Goal: Task Accomplishment & Management: Manage account settings

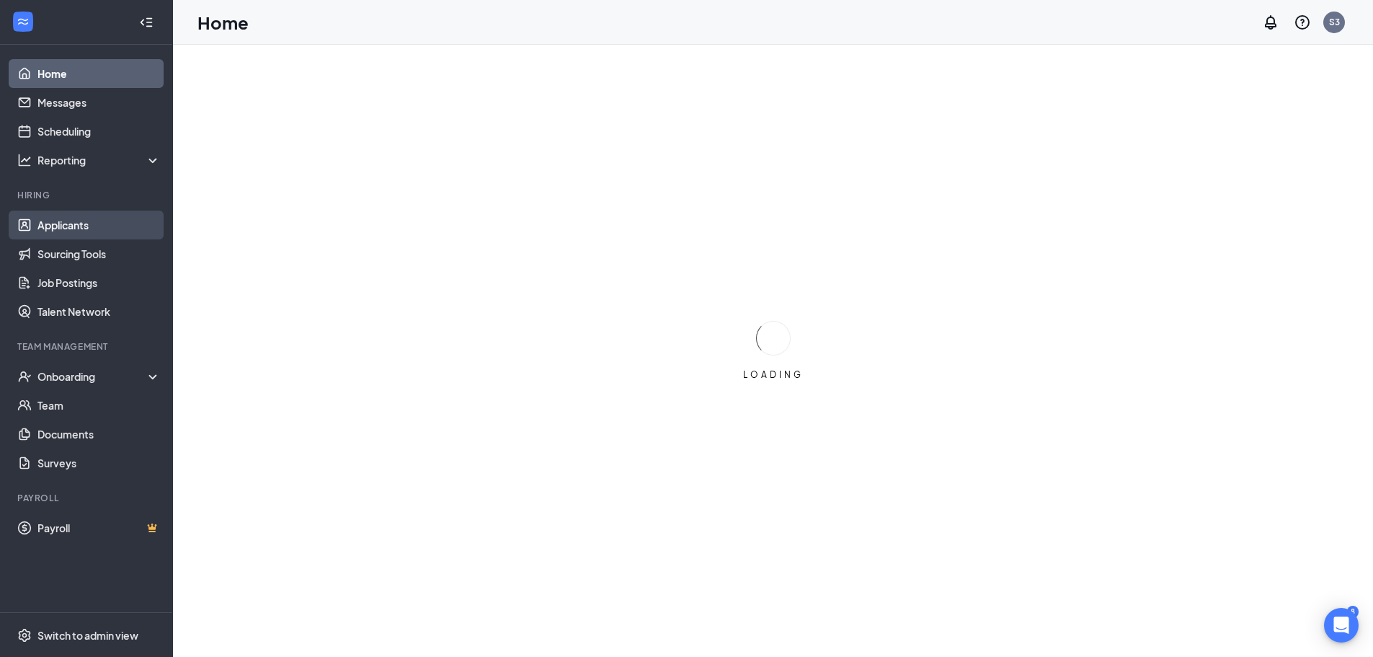
click at [59, 226] on link "Applicants" at bounding box center [98, 225] width 123 height 29
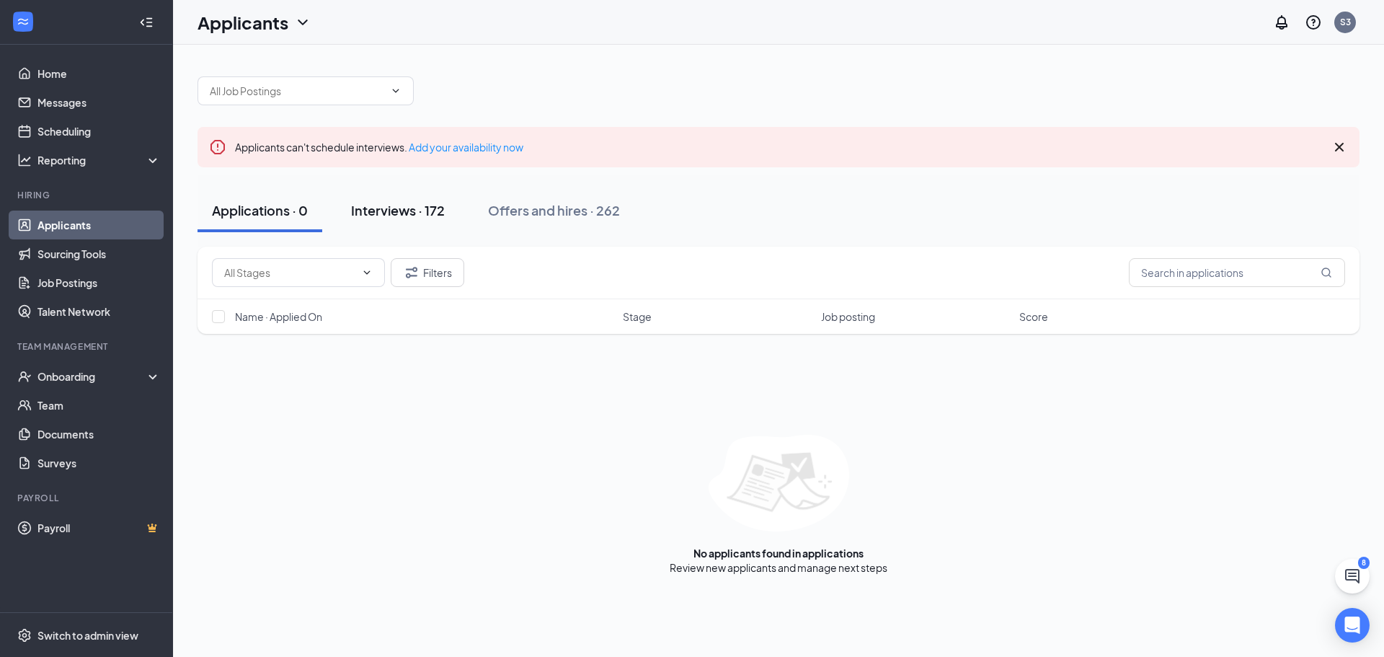
click at [421, 215] on div "Interviews · 172" at bounding box center [398, 210] width 94 height 18
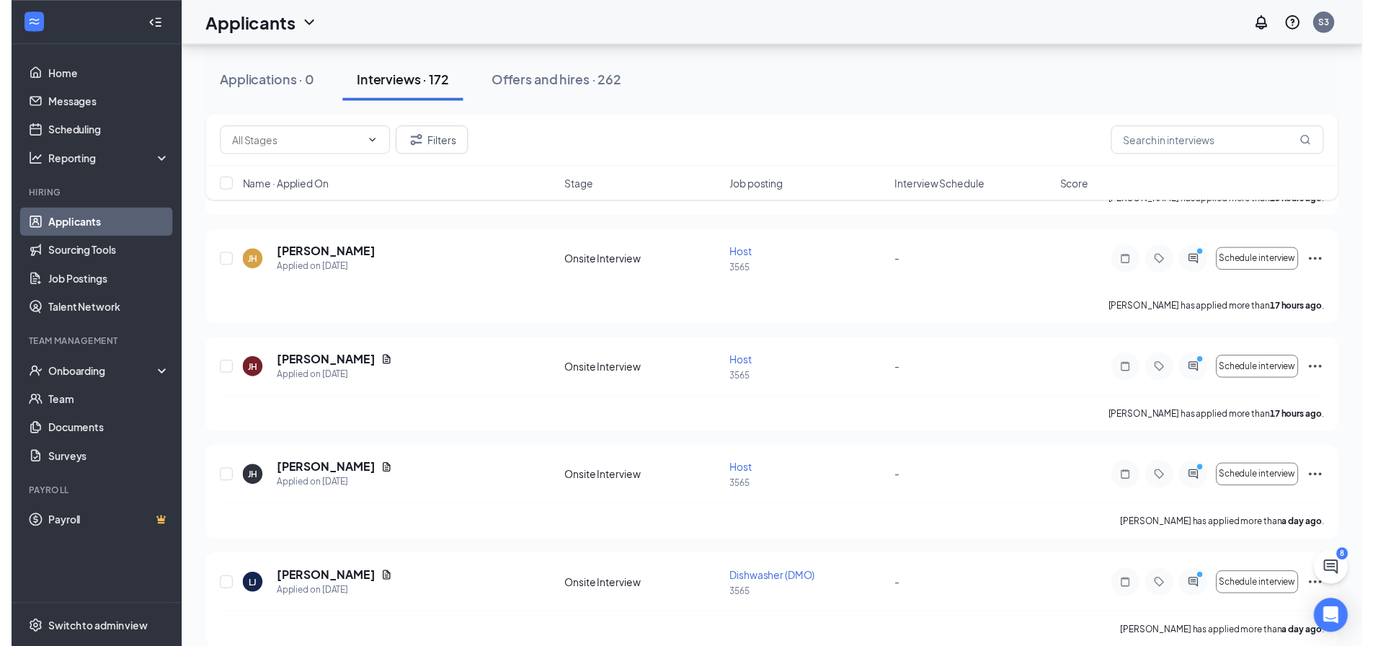
scroll to position [577, 0]
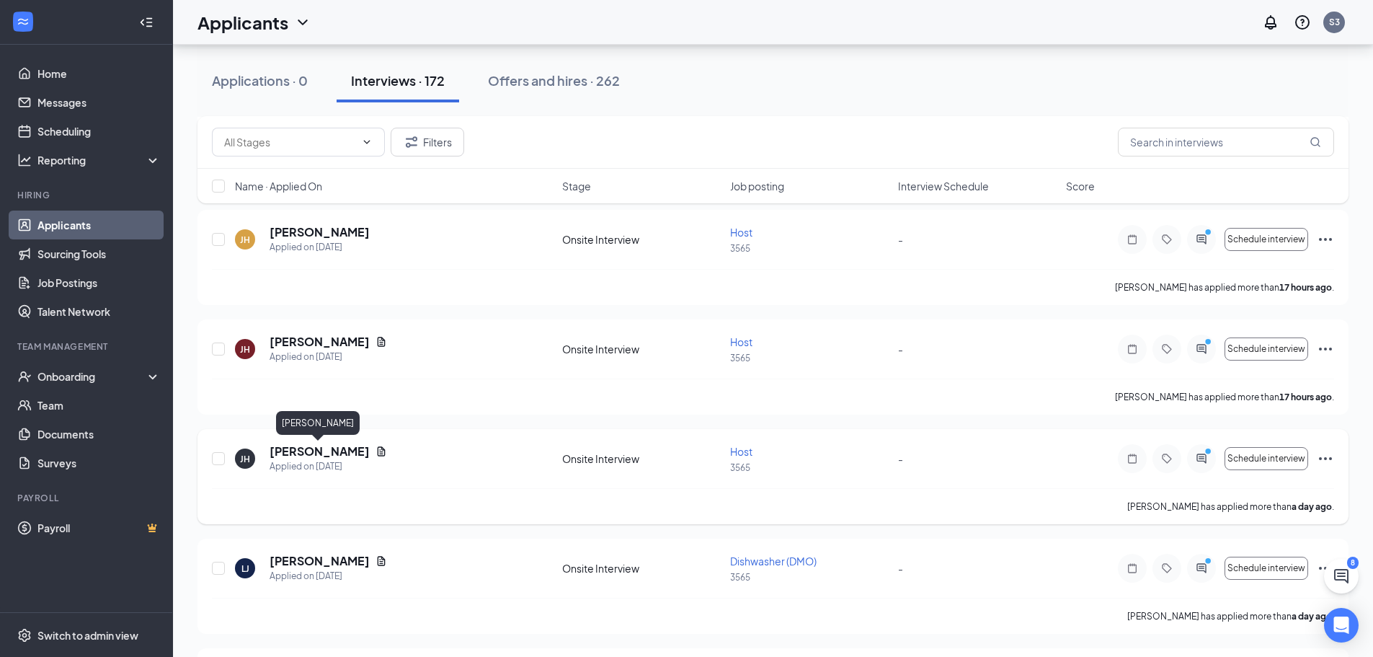
click at [340, 448] on h5 "[PERSON_NAME]" at bounding box center [320, 451] width 100 height 16
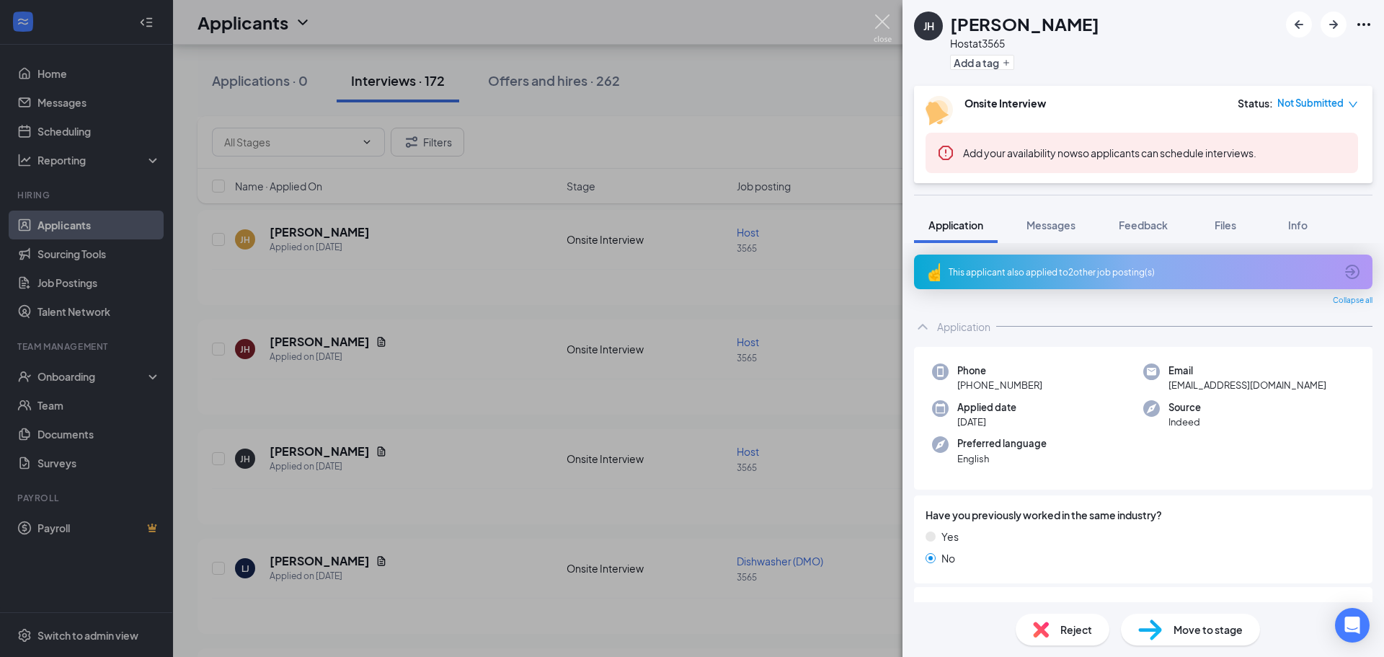
click at [887, 30] on img at bounding box center [883, 28] width 18 height 28
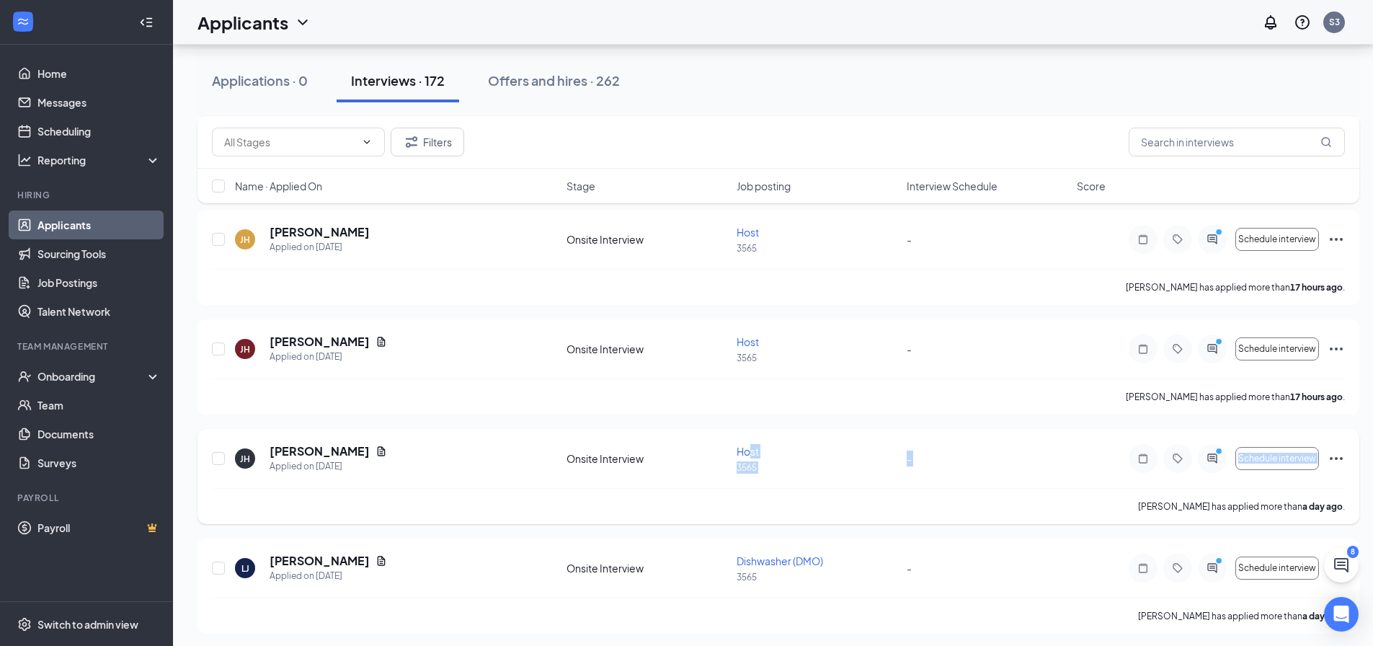
drag, startPoint x: 748, startPoint y: 441, endPoint x: 784, endPoint y: 491, distance: 62.4
click at [787, 489] on div "[PERSON_NAME] [PERSON_NAME] Applied on [DATE] Onsite Interview Host 3565 - Sche…" at bounding box center [779, 476] width 1162 height 95
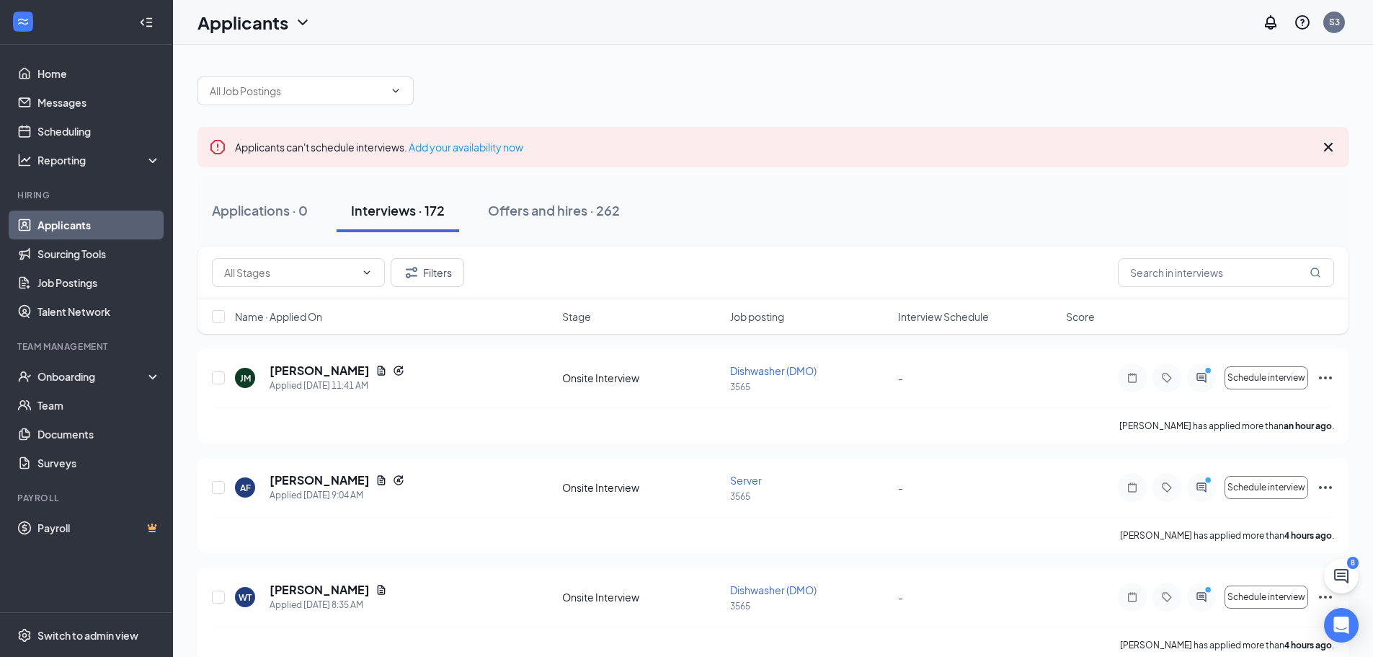
click at [402, 213] on div "Interviews · 172" at bounding box center [398, 210] width 94 height 18
click at [1236, 267] on input "text" at bounding box center [1226, 272] width 216 height 29
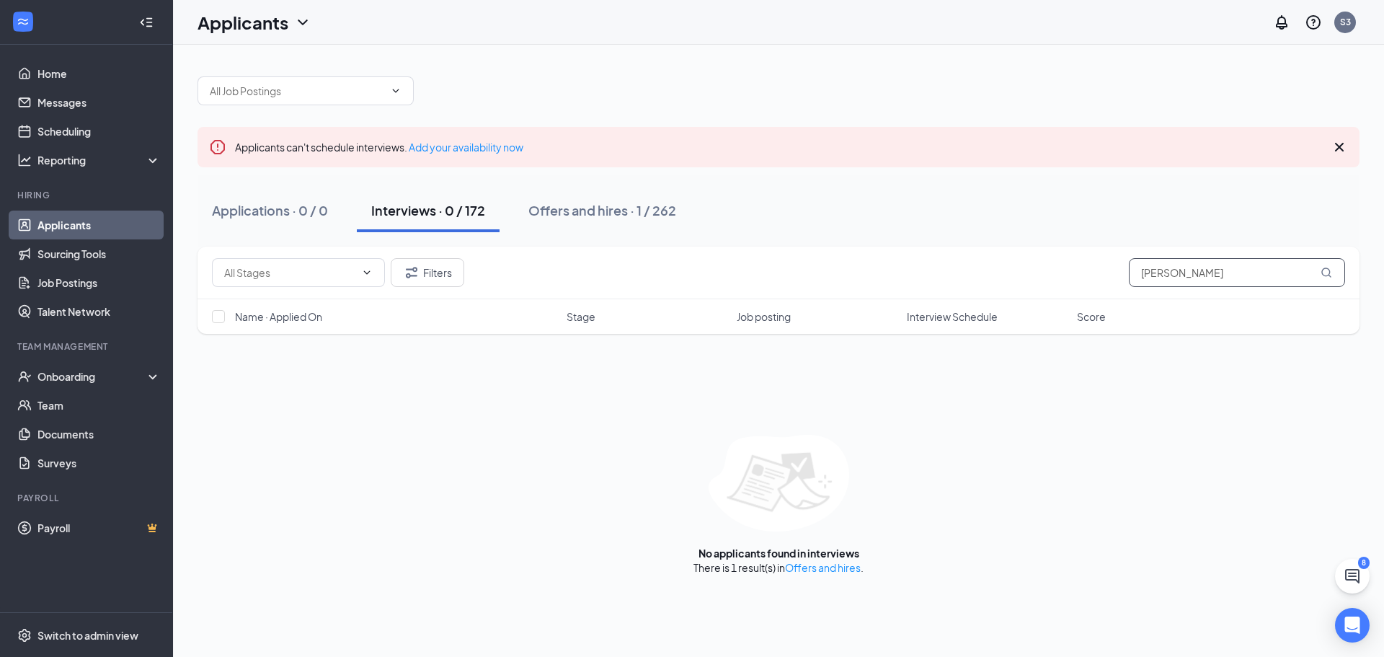
type input "[PERSON_NAME]"
click at [439, 211] on div "Interviews · 0 / 172" at bounding box center [428, 210] width 114 height 18
drag, startPoint x: 474, startPoint y: 211, endPoint x: 432, endPoint y: 205, distance: 42.9
click at [474, 212] on div "Interviews · 0 / 172" at bounding box center [428, 210] width 114 height 18
click at [401, 92] on icon "ChevronDown" at bounding box center [396, 91] width 12 height 12
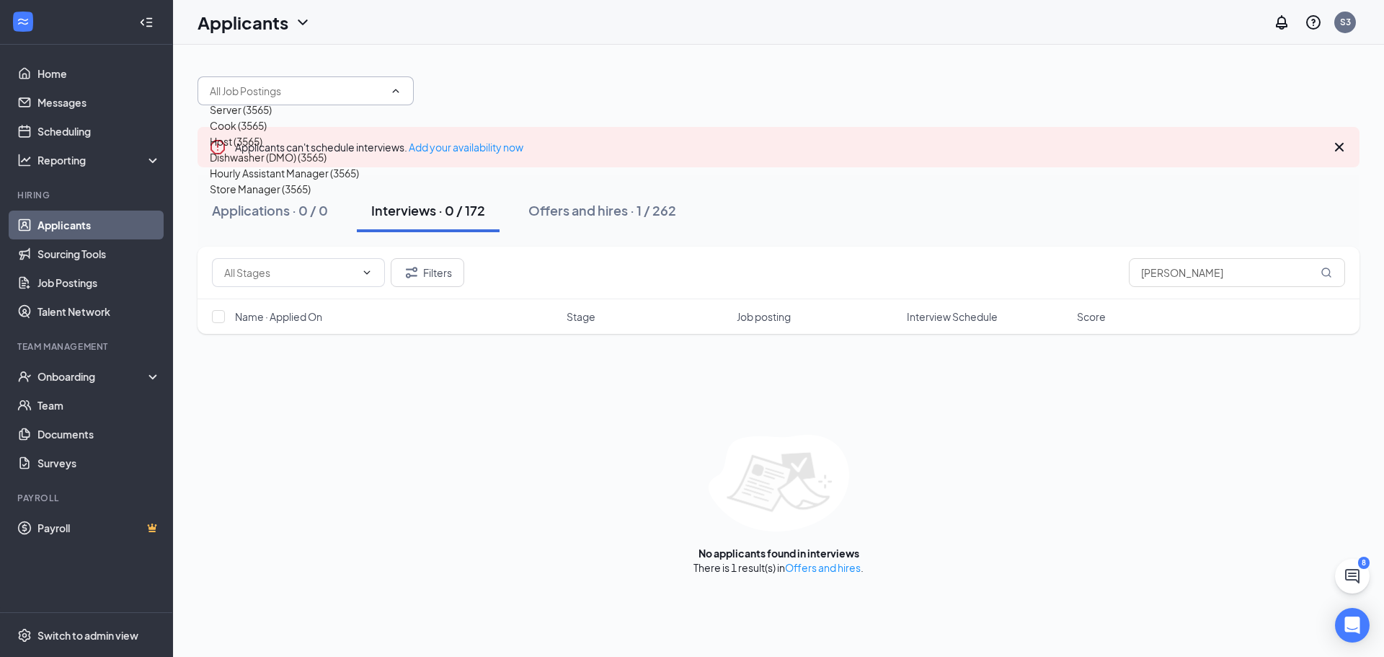
click at [272, 118] on div "Server (3565)" at bounding box center [241, 110] width 62 height 16
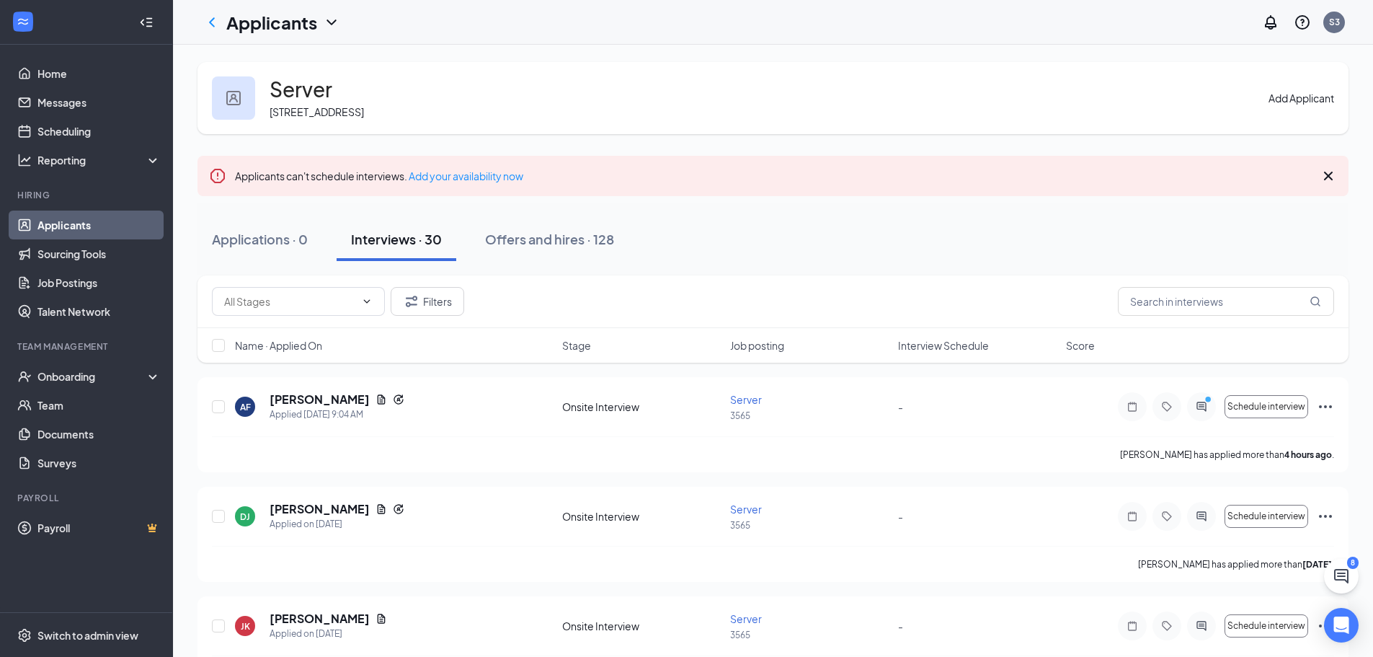
click at [429, 239] on div "Interviews · 30" at bounding box center [396, 239] width 91 height 18
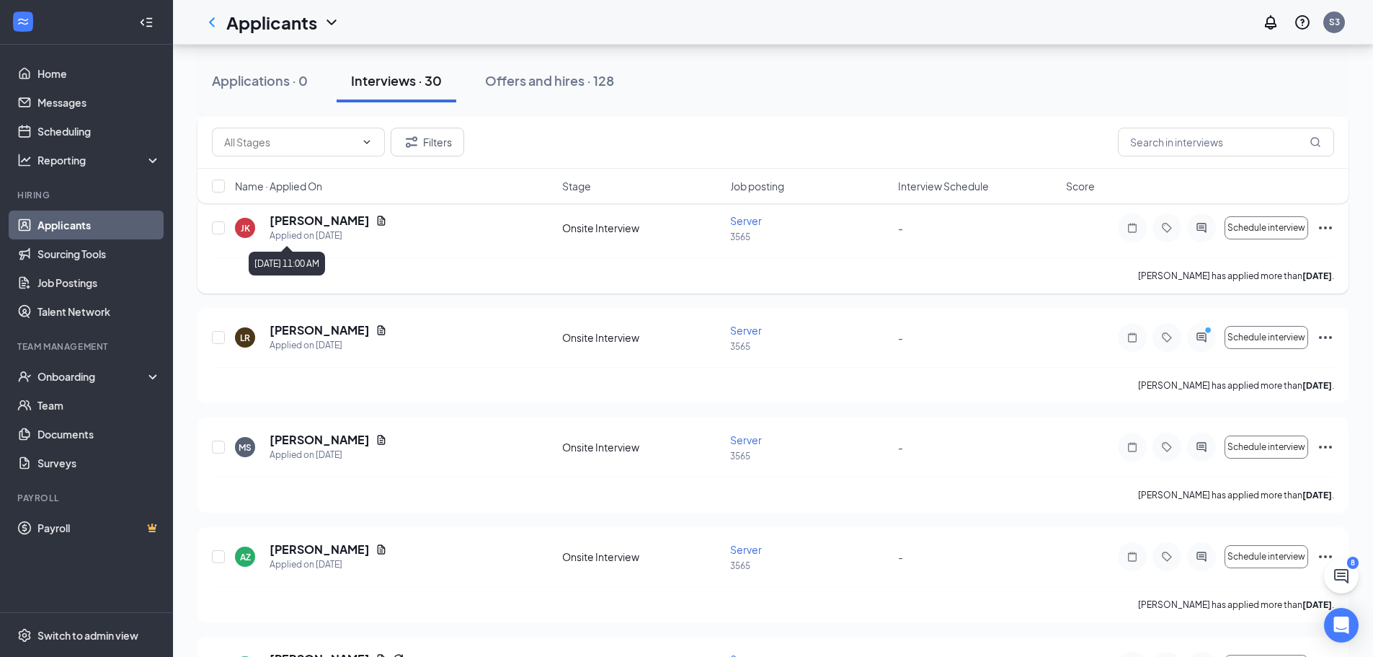
scroll to position [433, 0]
